Goal: Communication & Community: Participate in discussion

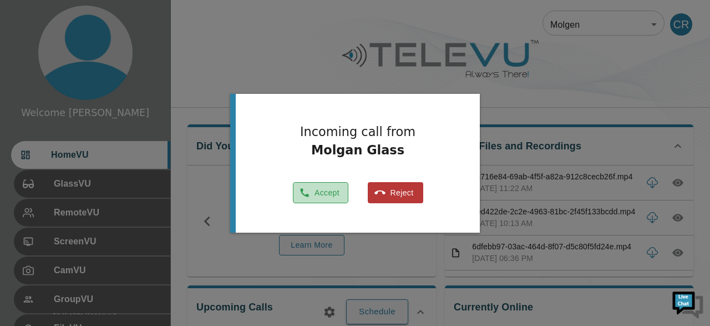
click at [329, 196] on button "Accept" at bounding box center [321, 193] width 56 height 22
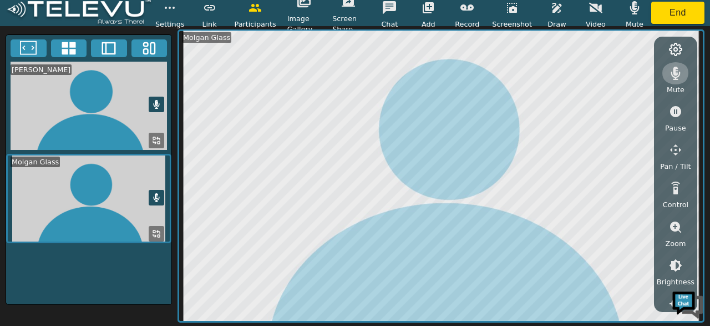
click at [681, 71] on icon "button" at bounding box center [675, 73] width 13 height 13
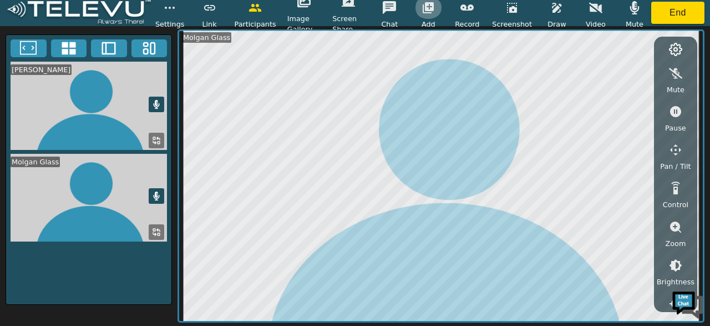
click at [434, 9] on icon "button" at bounding box center [428, 7] width 11 height 11
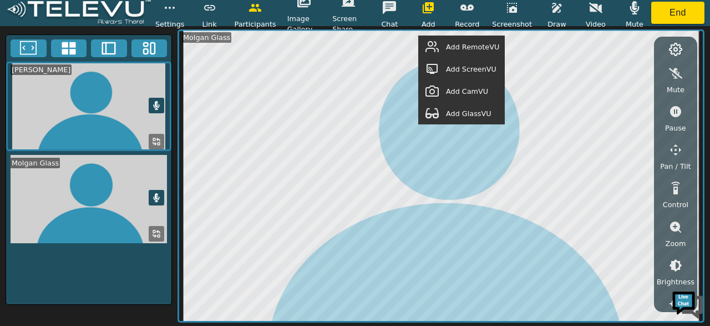
click at [480, 47] on span "Add RemoteVU" at bounding box center [472, 47] width 53 height 11
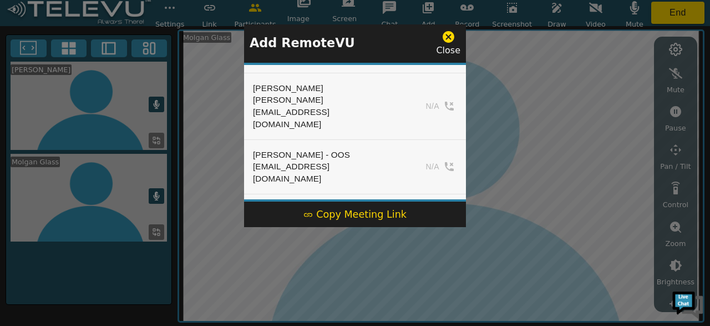
scroll to position [338, 0]
click at [432, 284] on button "Add" at bounding box center [435, 292] width 46 height 17
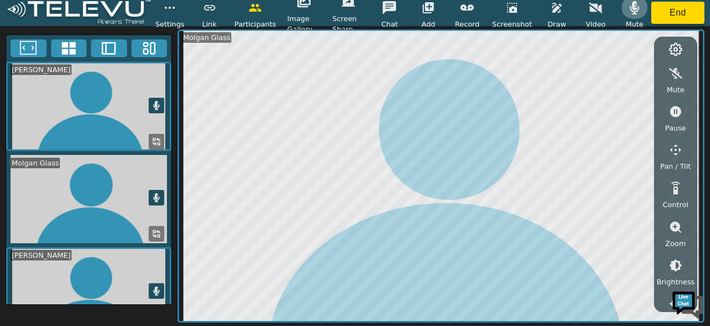
click at [634, 9] on icon "button" at bounding box center [634, 7] width 9 height 13
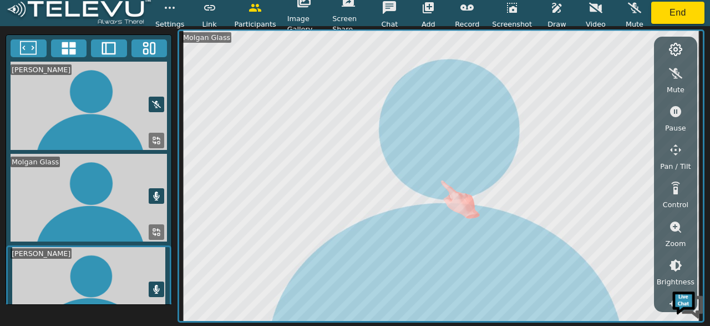
click at [161, 191] on icon at bounding box center [156, 195] width 9 height 9
click at [156, 289] on icon at bounding box center [157, 289] width 6 height 9
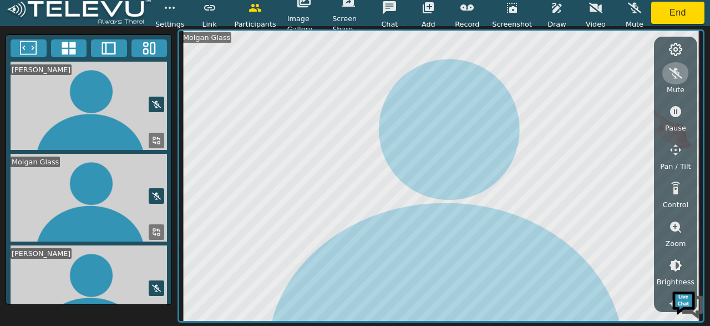
click at [673, 78] on icon "button" at bounding box center [675, 73] width 13 height 13
click at [632, 9] on icon "button" at bounding box center [634, 7] width 13 height 13
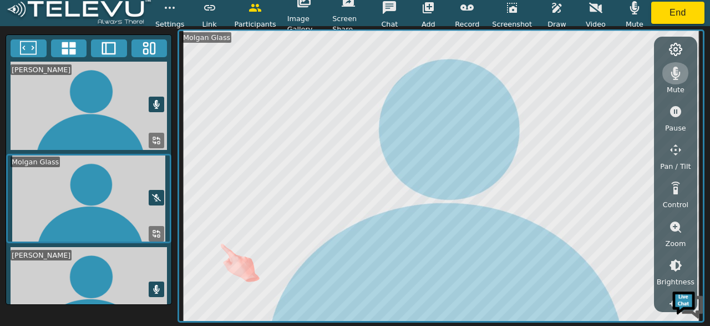
click at [675, 71] on icon "button" at bounding box center [675, 73] width 13 height 13
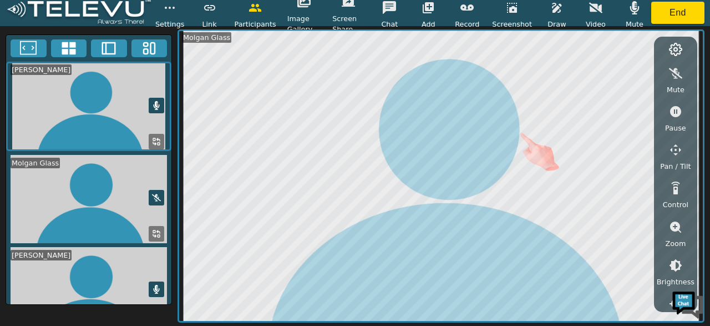
click at [158, 287] on icon at bounding box center [157, 289] width 6 height 9
click at [631, 5] on icon "button" at bounding box center [634, 7] width 9 height 13
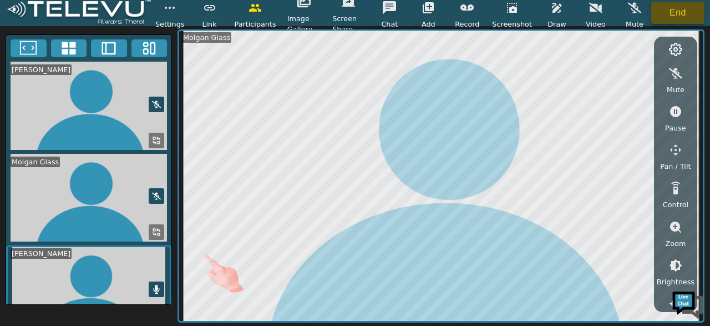
click at [680, 10] on button "End" at bounding box center [678, 13] width 53 height 22
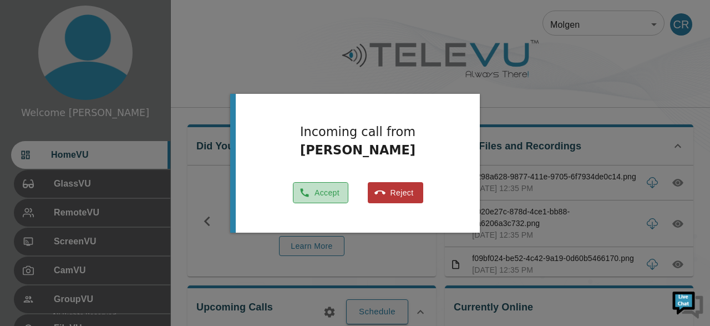
click at [324, 191] on button "Accept" at bounding box center [321, 193] width 56 height 22
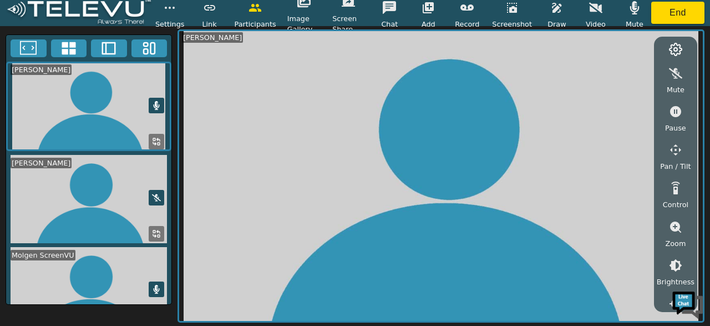
click at [630, 9] on icon "button" at bounding box center [634, 7] width 9 height 13
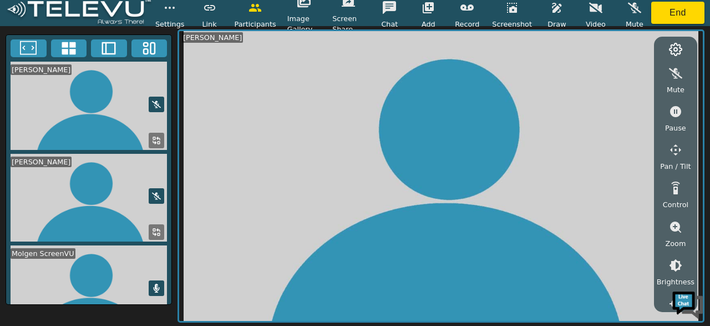
click at [67, 260] on video at bounding box center [88, 289] width 165 height 88
